Goal: Navigation & Orientation: Find specific page/section

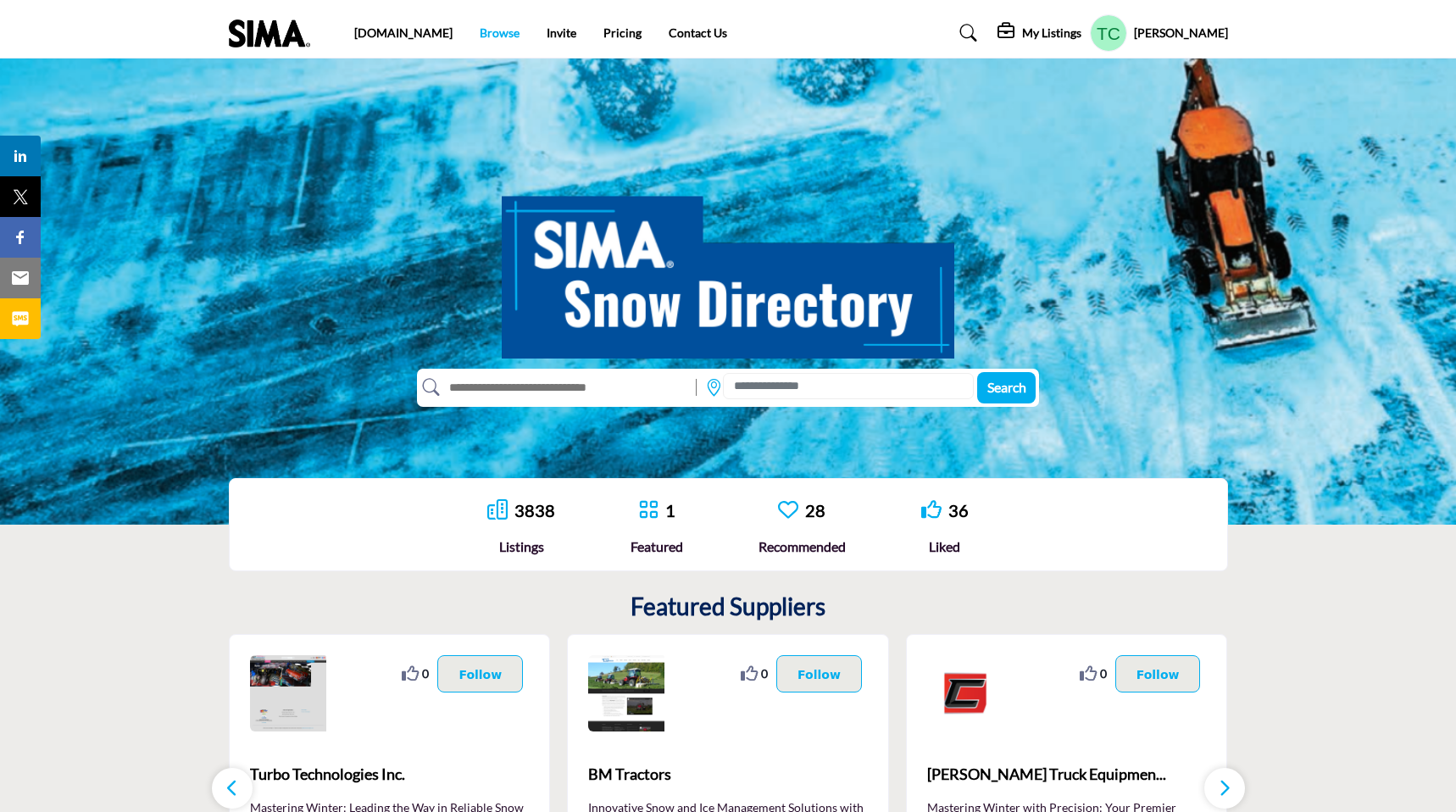
click at [480, 28] on link "Browse" at bounding box center [499, 33] width 40 height 15
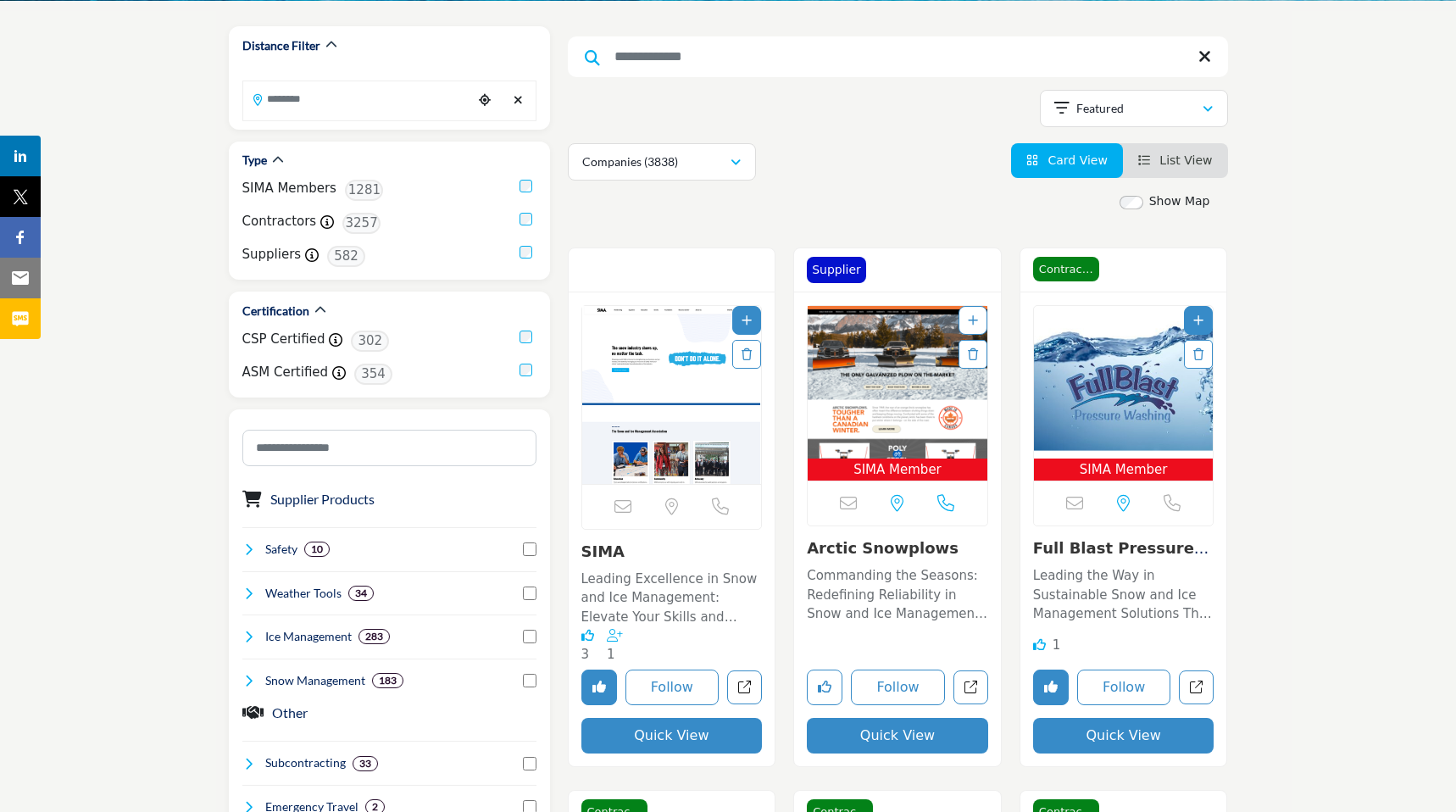
scroll to position [187, 0]
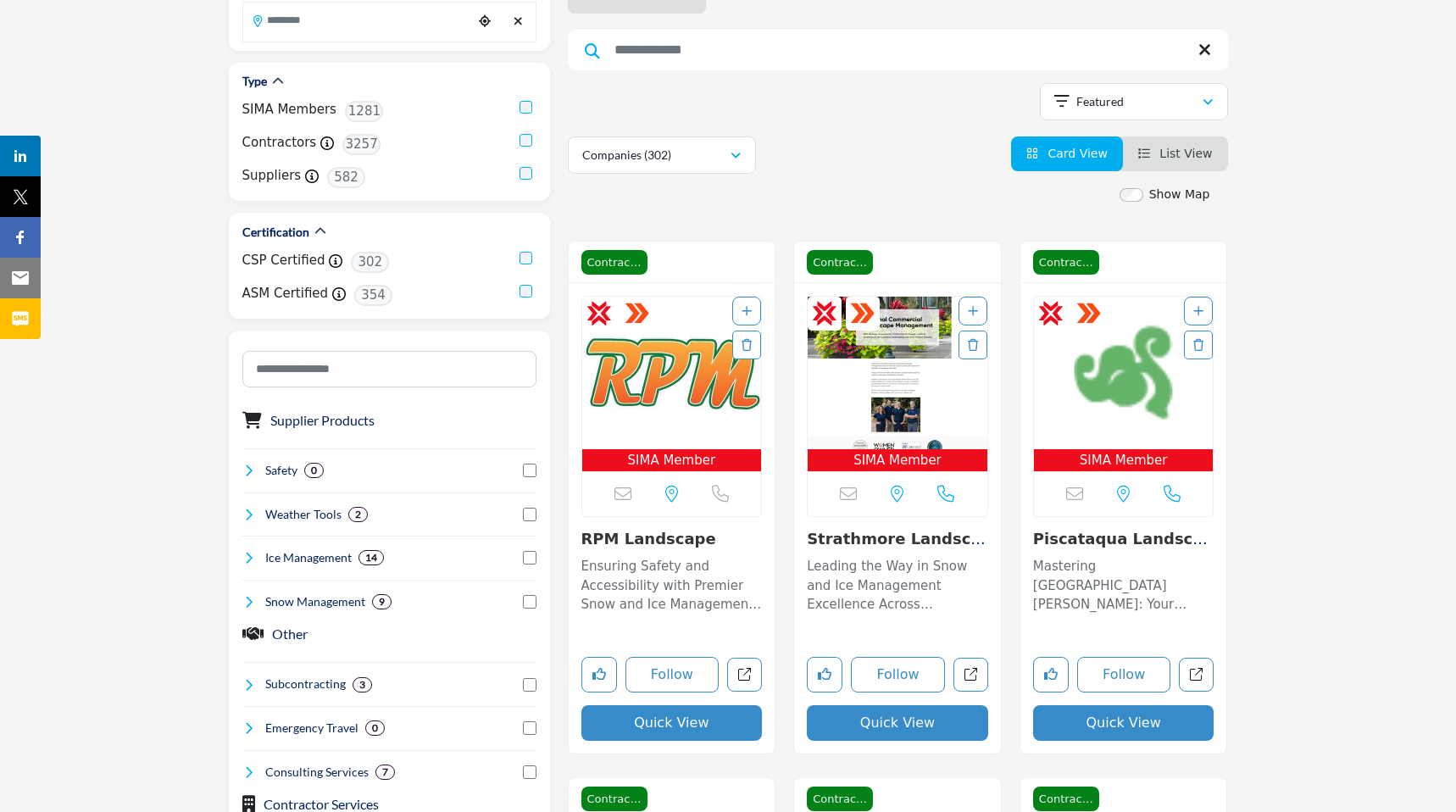
scroll to position [231, 0]
